Goal: Obtain resource: Obtain resource

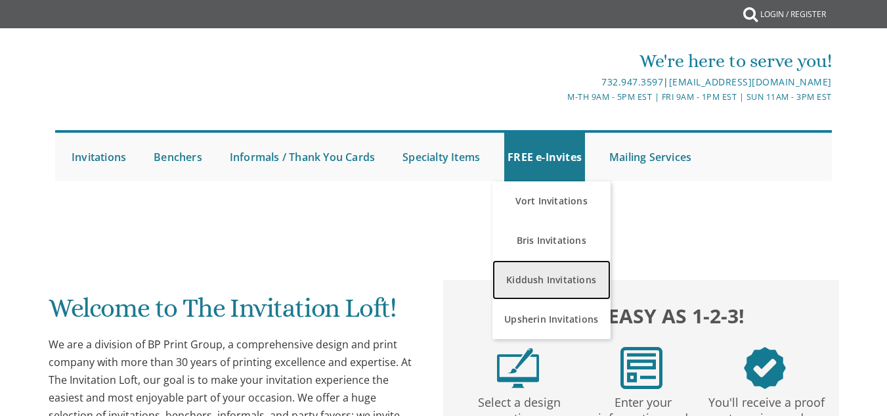
click at [558, 270] on link "Kiddush Invitations" at bounding box center [552, 279] width 118 height 39
click at [561, 268] on link "Kiddush Invitations" at bounding box center [552, 279] width 118 height 39
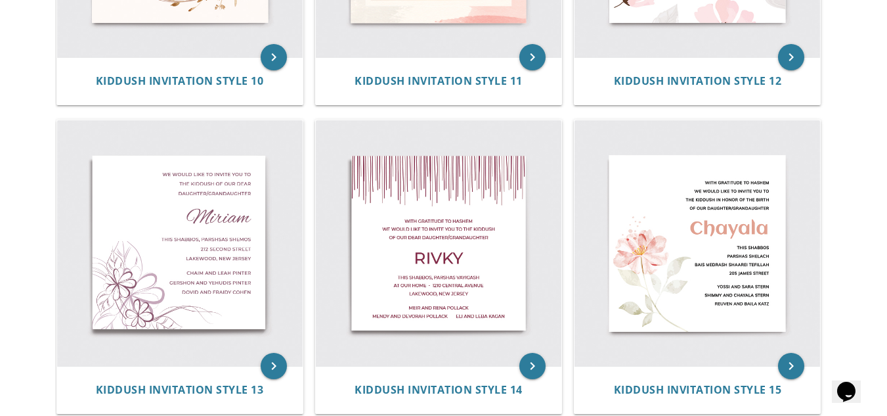
scroll to position [1415, 0]
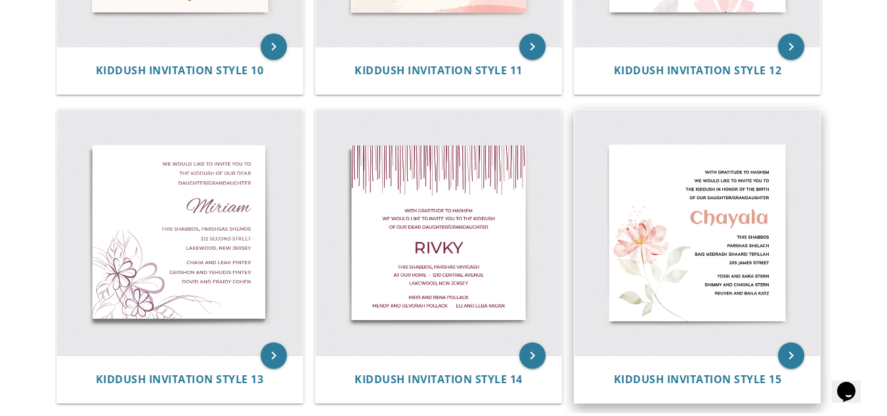
click at [746, 282] on img at bounding box center [698, 233] width 246 height 246
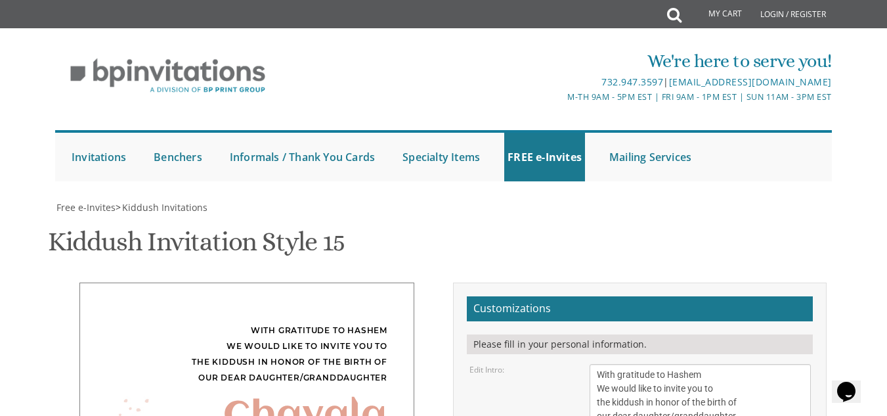
scroll to position [245, 0]
drag, startPoint x: 738, startPoint y: 169, endPoint x: 671, endPoint y: 178, distance: 67.5
click at [671, 364] on textarea "With gratitude to Hashem We would like to invite you to the kiddush in honor of…" at bounding box center [700, 395] width 221 height 63
type textarea "With gratitude to Hashem We would like to invite you to the kiddush in honor of…"
drag, startPoint x: 658, startPoint y: 240, endPoint x: 548, endPoint y: 244, distance: 110.4
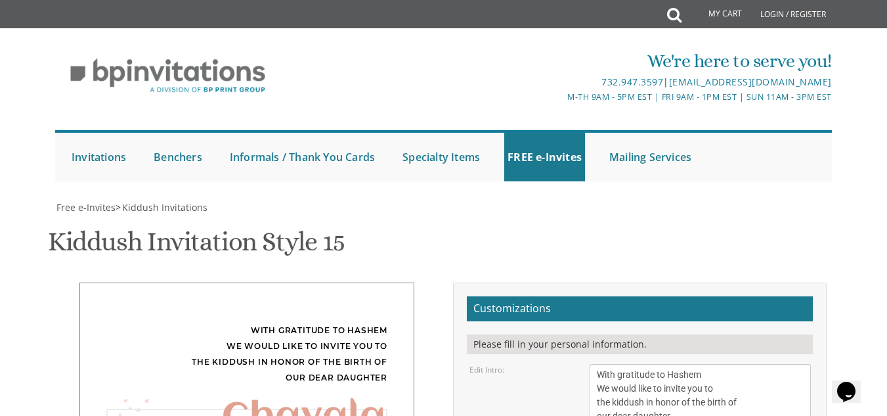
drag, startPoint x: 658, startPoint y: 309, endPoint x: 590, endPoint y: 304, distance: 67.9
drag, startPoint x: 690, startPoint y: 322, endPoint x: 575, endPoint y: 323, distance: 114.3
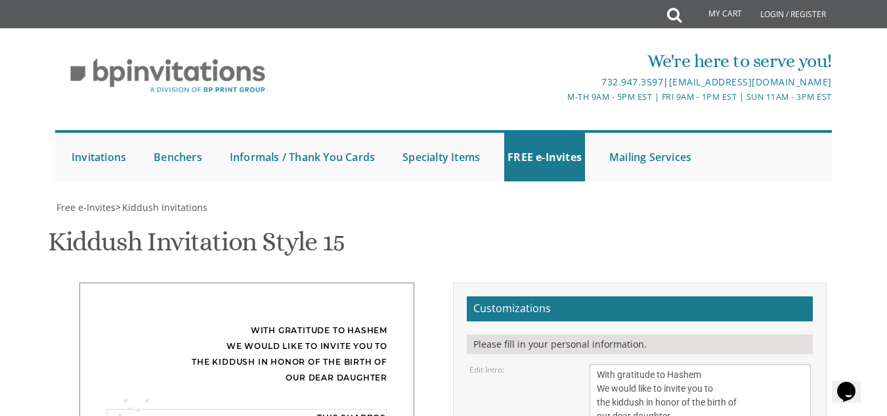
type textarea "This Shabbos Parshas Shelach Bais Medrash Tiferes Tanchum 347 Coles Way"
drag, startPoint x: 689, startPoint y: 351, endPoint x: 596, endPoint y: 355, distance: 93.4
drag, startPoint x: 596, startPoint y: 370, endPoint x: 692, endPoint y: 378, distance: 96.8
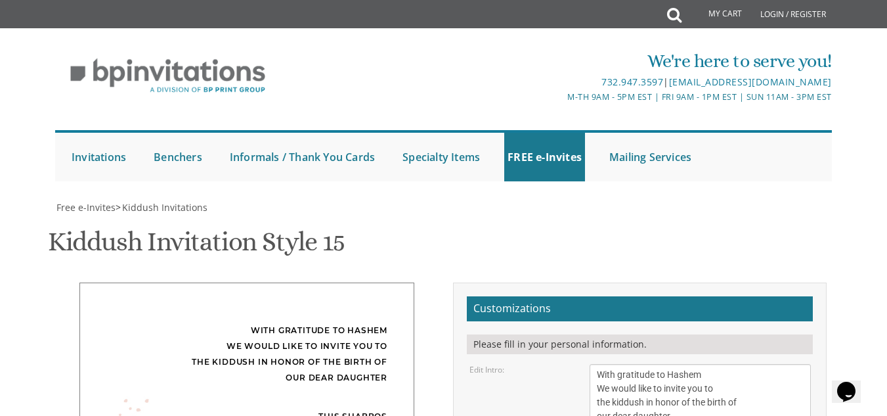
type textarea "Shimon and Chavi Pines Shimmy and Shira Stern Reuven and Baila Katz"
drag, startPoint x: 598, startPoint y: 158, endPoint x: 610, endPoint y: 160, distance: 11.3
click at [610, 364] on textarea "With gratitude to Hashem We would like to invite you to the kiddush in honor of…" at bounding box center [700, 395] width 221 height 63
click at [725, 364] on textarea "With gratitude to Hashem We would like to invite you to the kiddush in honor of…" at bounding box center [700, 395] width 221 height 63
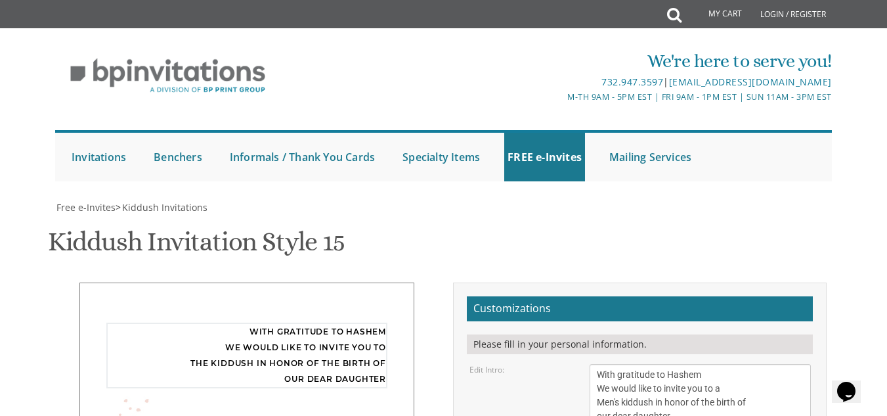
type textarea "With gratitude to Hashem We would like to invite you to a Men's kiddush in hono…"
drag, startPoint x: 599, startPoint y: 232, endPoint x: 690, endPoint y: 250, distance: 93.0
type textarea "Shimon and Chavi Pines Shlomo Zalman and Rivky Pines Zev and Esther Weiss"
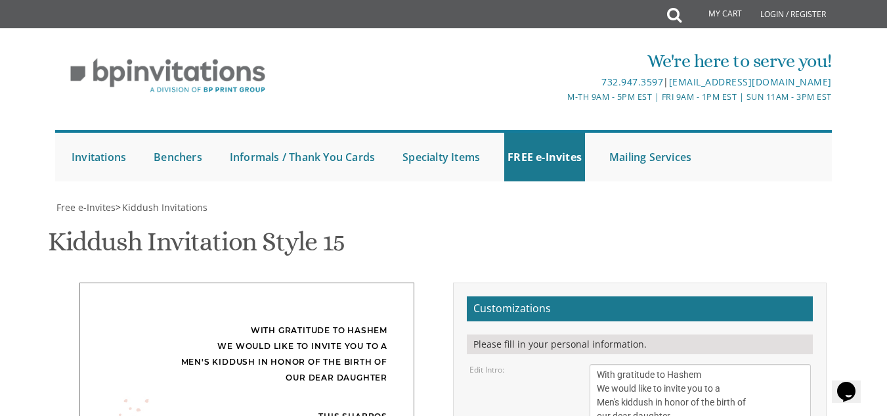
scroll to position [375, 0]
click at [870, 83] on div "We're here to serve you! 732.947.3597 | invitations@bpprintgroup.com M-Th 9am -…" at bounding box center [443, 111] width 887 height 153
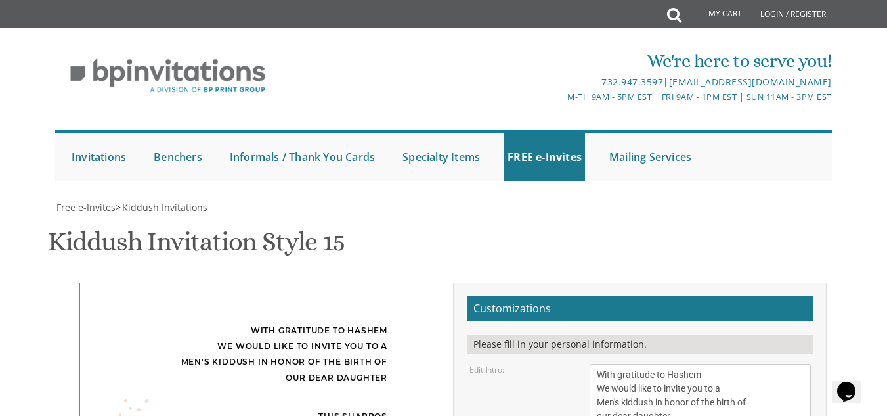
type input "hichavi@gmail.com"
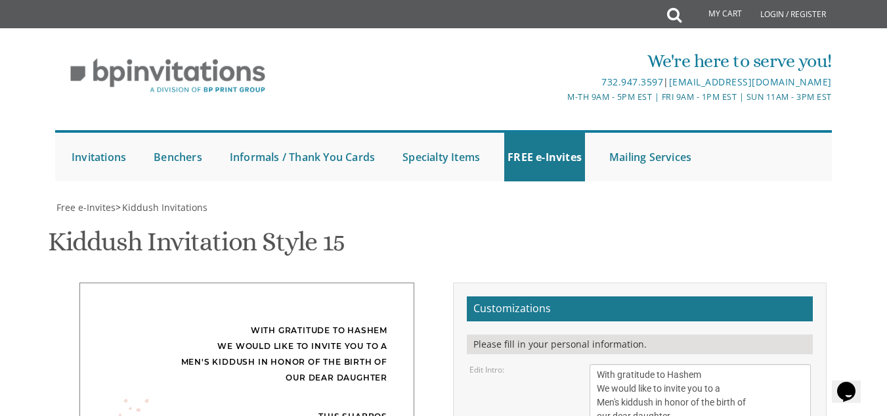
drag, startPoint x: 650, startPoint y: 269, endPoint x: 625, endPoint y: 274, distance: 25.5
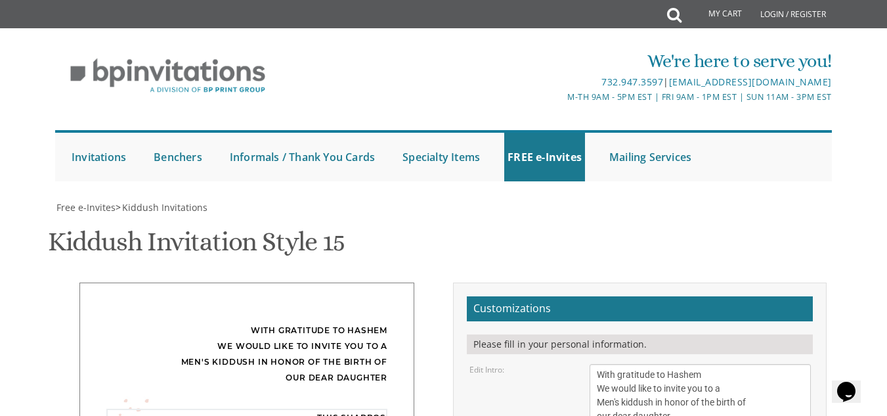
type textarea "This Shabbos Parshas Shelach B"M Tiferes Tanchum 347 Coles Way"
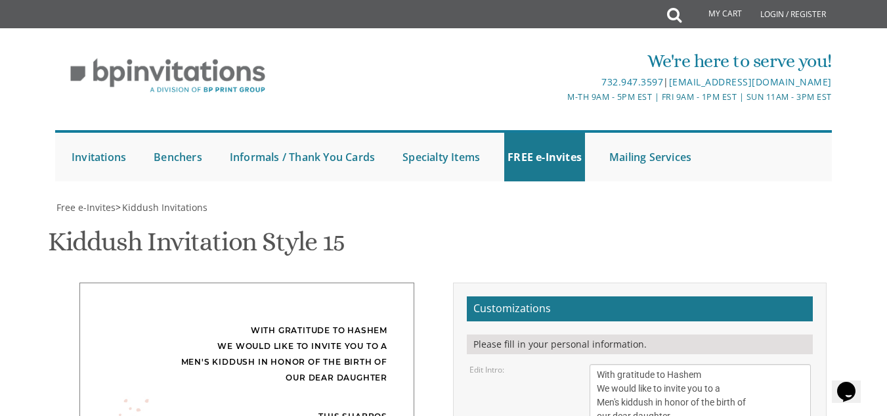
scroll to position [413, 0]
type textarea "Shimon and Chavi Pines Shlomo Zalman and Rivky Pines Zev and Esther Weiss"
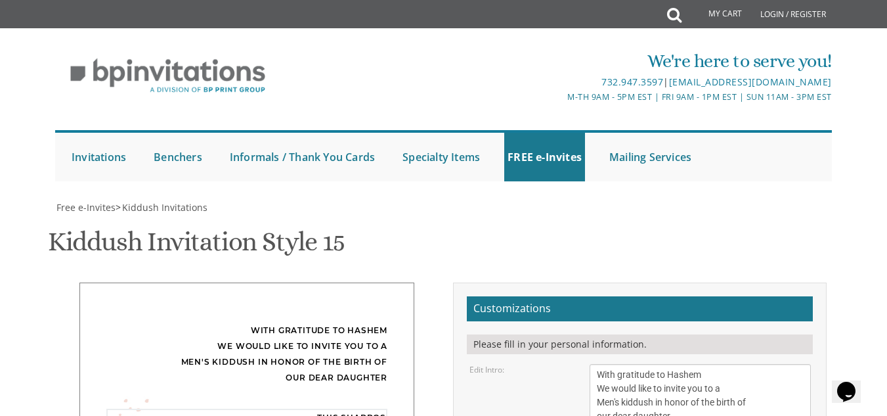
drag, startPoint x: 675, startPoint y: 257, endPoint x: 630, endPoint y: 263, distance: 45.6
type textarea "This Shabbos Parshas Ki Savo B"M Tiferes Tanchum 347 Coles Way"
drag, startPoint x: 624, startPoint y: 130, endPoint x: 587, endPoint y: 132, distance: 36.8
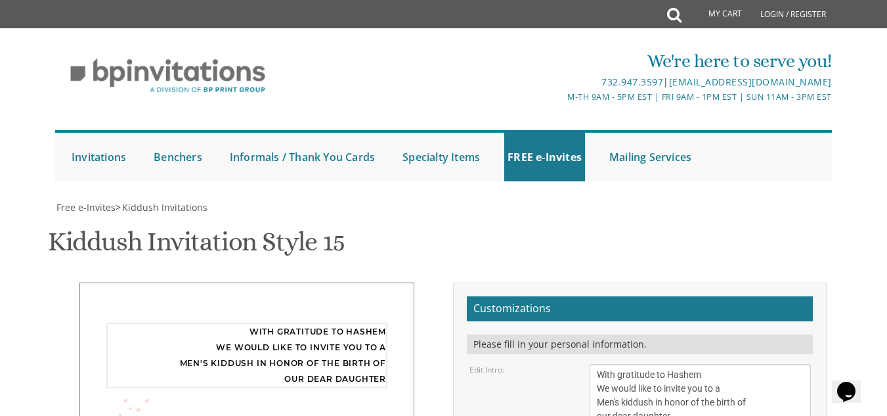
click at [587, 364] on div "With gratitude to Hashem We would like to invite you to the kiddush in honor of…" at bounding box center [700, 395] width 240 height 63
click at [632, 364] on textarea "With gratitude to Hashem We would like to invite you to the kiddush in honor of…" at bounding box center [700, 395] width 221 height 63
type textarea "With gratitude to Hashem We would like to invite you to a Kiddush for men in ho…"
